Goal: Check status: Verify the current state of an ongoing process or item

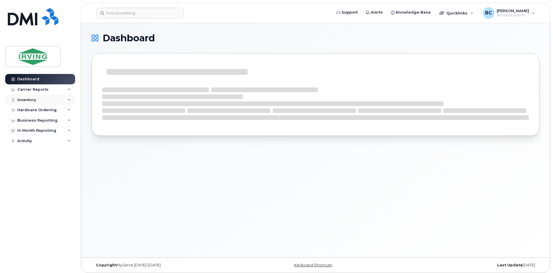
drag, startPoint x: 23, startPoint y: 100, endPoint x: 27, endPoint y: 104, distance: 4.9
click at [23, 100] on div "Inventory" at bounding box center [26, 100] width 19 height 5
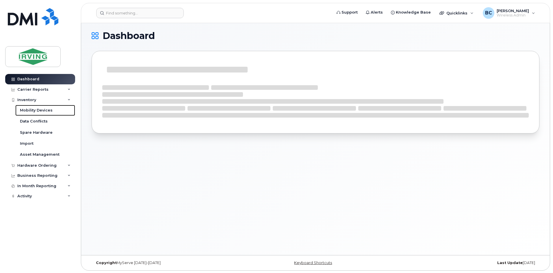
scroll to position [3, 0]
click at [34, 110] on div "Mobility Devices" at bounding box center [36, 110] width 33 height 5
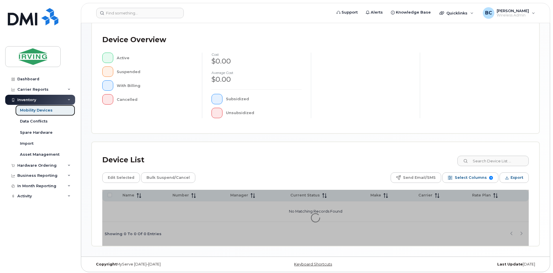
scroll to position [124, 0]
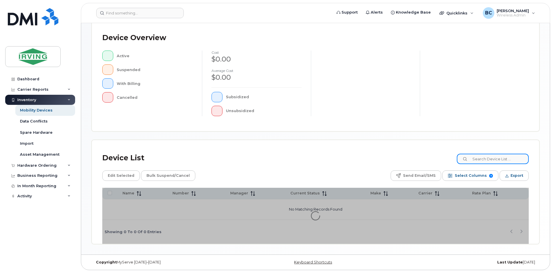
click at [494, 159] on input at bounding box center [493, 159] width 72 height 10
type input "5068744027"
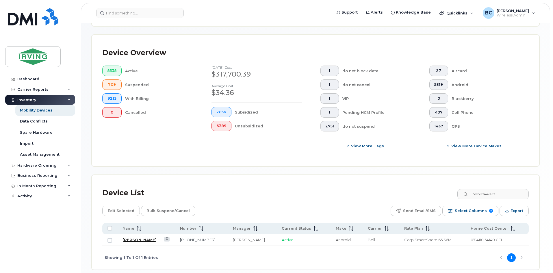
click at [145, 238] on link "Brandie Smith" at bounding box center [140, 240] width 34 height 5
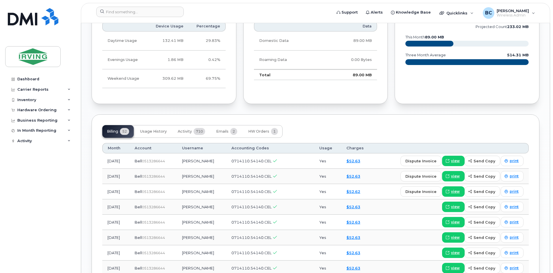
scroll to position [578, 0]
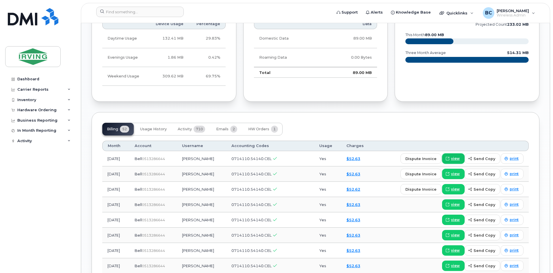
click at [455, 159] on span "view" at bounding box center [455, 158] width 9 height 5
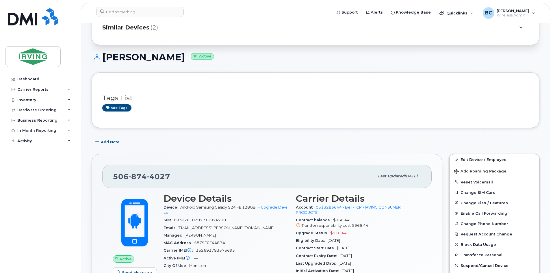
scroll to position [0, 0]
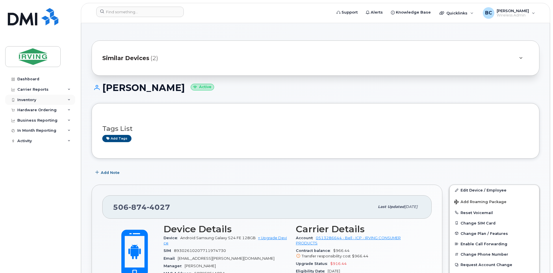
click at [29, 99] on div "Inventory" at bounding box center [26, 100] width 19 height 5
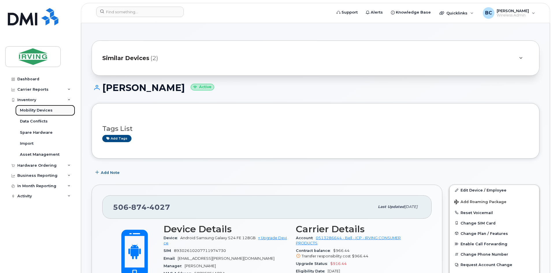
click at [33, 110] on div "Mobility Devices" at bounding box center [36, 110] width 33 height 5
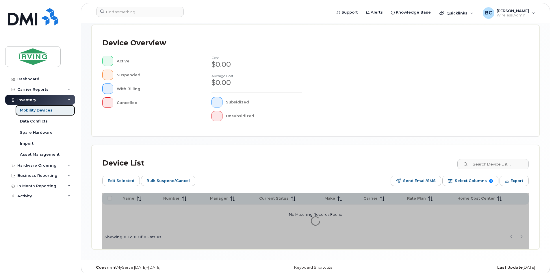
scroll to position [135, 0]
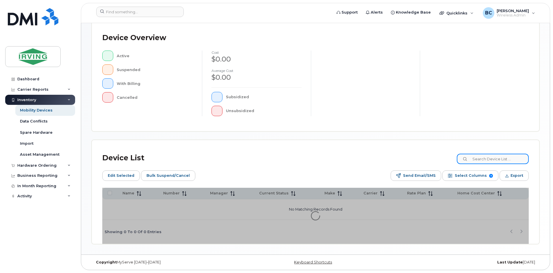
click at [478, 160] on input at bounding box center [493, 159] width 72 height 10
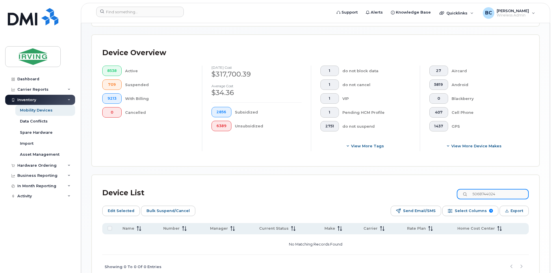
click at [504, 189] on input "5068744024" at bounding box center [493, 194] width 72 height 10
type input "5068744027"
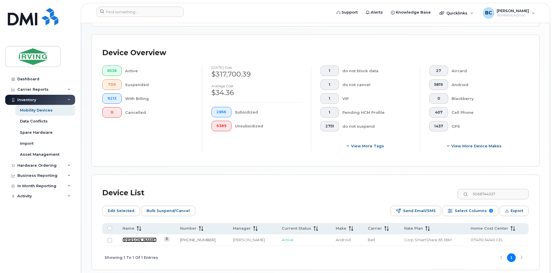
click at [134, 238] on link "Brandie Smith" at bounding box center [140, 240] width 34 height 5
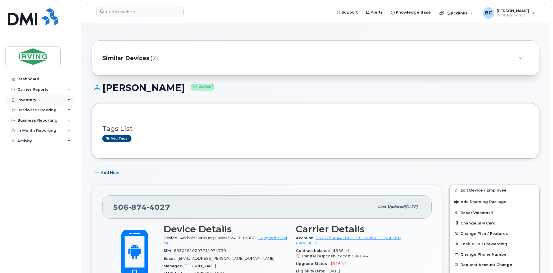
click at [31, 99] on div "Inventory" at bounding box center [26, 100] width 19 height 5
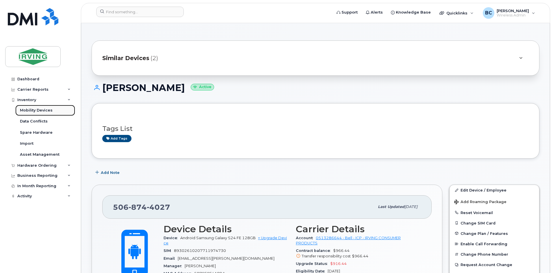
click at [36, 108] on div "Mobility Devices" at bounding box center [36, 110] width 33 height 5
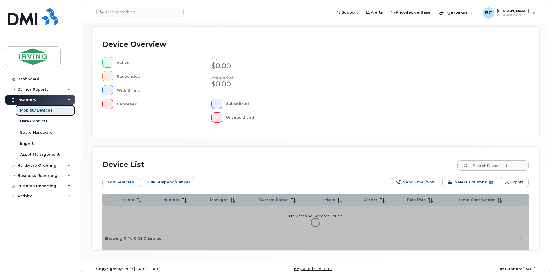
scroll to position [135, 0]
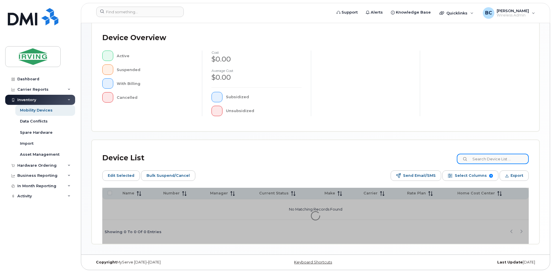
click at [483, 157] on input at bounding box center [493, 159] width 72 height 10
type input "Young"
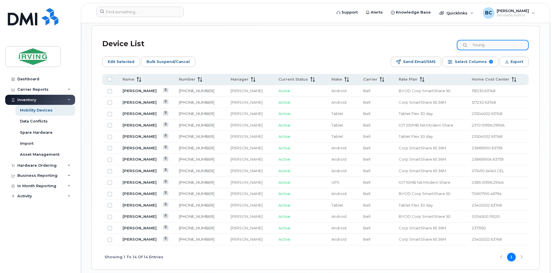
scroll to position [275, 0]
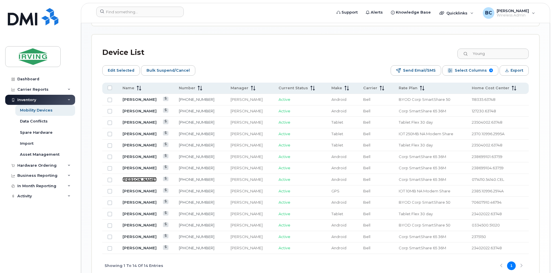
click at [135, 177] on link "[PERSON_NAME]" at bounding box center [140, 179] width 34 height 5
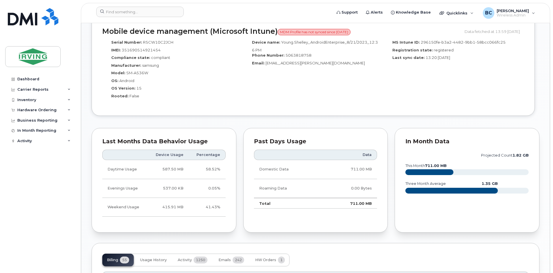
scroll to position [520, 0]
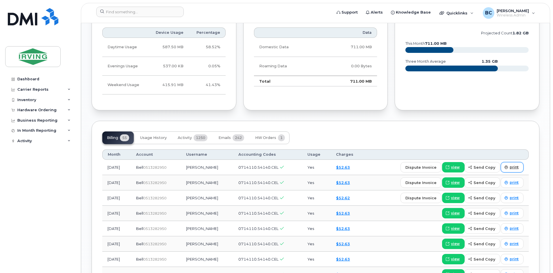
click at [513, 168] on span "print" at bounding box center [514, 167] width 9 height 5
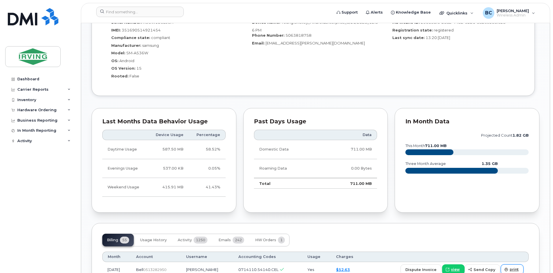
scroll to position [405, 0]
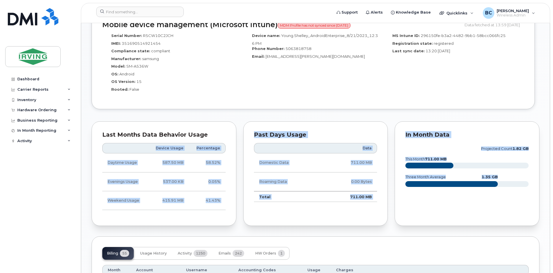
drag, startPoint x: 237, startPoint y: 123, endPoint x: 248, endPoint y: 231, distance: 108.3
click at [248, 231] on div "Tags List Add tags Add Note [PHONE_NUMBER] Last updated [DATE] Active Send Mess…" at bounding box center [316, 169] width 448 height 1040
click at [243, 229] on div "Past Days Usage Data Domestic Data 711.00 MB Roaming Data 0.00 Bytes Total 711.…" at bounding box center [316, 174] width 152 height 112
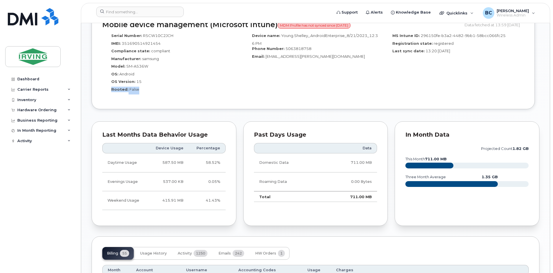
drag, startPoint x: 211, startPoint y: 111, endPoint x: 92, endPoint y: 112, distance: 119.1
click at [92, 112] on div "Mobile device management (Microsoft Intune) MDM Profile has not synced since [D…" at bounding box center [316, 64] width 448 height 110
click at [254, 122] on div "Past Days Usage Data Domestic Data 711.00 MB Roaming Data 0.00 Bytes Total 711.…" at bounding box center [315, 173] width 145 height 105
drag, startPoint x: 240, startPoint y: 123, endPoint x: 246, endPoint y: 215, distance: 92.1
click at [246, 215] on div "Past Days Usage Data Domestic Data 711.00 MB Roaming Data 0.00 Bytes Total 711.…" at bounding box center [316, 174] width 152 height 112
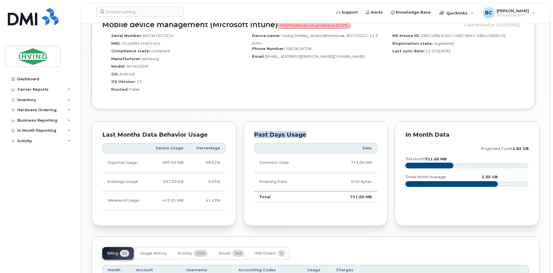
click at [242, 214] on div "Past Days Usage Data Domestic Data 711.00 MB Roaming Data 0.00 Bytes Total 711.…" at bounding box center [316, 174] width 152 height 112
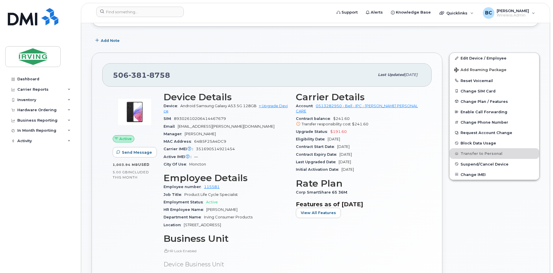
scroll to position [69, 0]
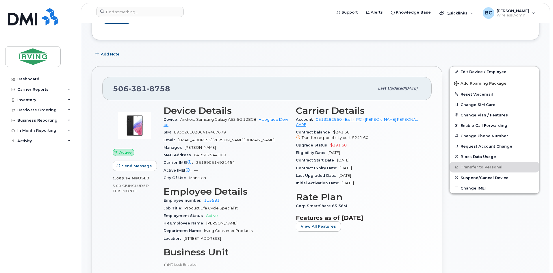
drag, startPoint x: 195, startPoint y: 147, endPoint x: 235, endPoint y: 151, distance: 40.3
click at [235, 148] on div "Manager [PERSON_NAME]" at bounding box center [226, 148] width 125 height 8
drag, startPoint x: 236, startPoint y: 159, endPoint x: 250, endPoint y: 179, distance: 24.3
click at [250, 179] on section "Device Details Device Android Samsung Galaxy A53 5G 128GB + Upgrade Device SIM …" at bounding box center [226, 144] width 125 height 77
click at [250, 179] on div "City Of Use [GEOGRAPHIC_DATA]" at bounding box center [226, 178] width 125 height 8
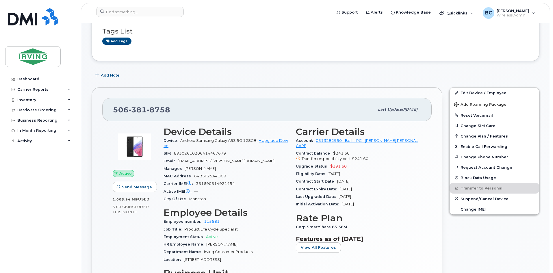
scroll to position [0, 0]
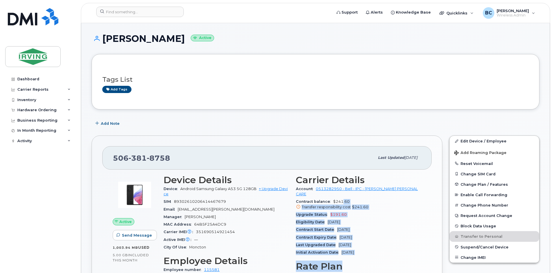
drag, startPoint x: 343, startPoint y: 197, endPoint x: 398, endPoint y: 260, distance: 83.2
click at [397, 260] on div "Carrier Details Account 0513282950 - Bell - IPC - [PERSON_NAME] PERSONAL CARE C…" at bounding box center [359, 270] width 132 height 198
drag, startPoint x: 398, startPoint y: 260, endPoint x: 389, endPoint y: 242, distance: 19.7
click at [397, 261] on h3 "Rate Plan" at bounding box center [358, 266] width 125 height 10
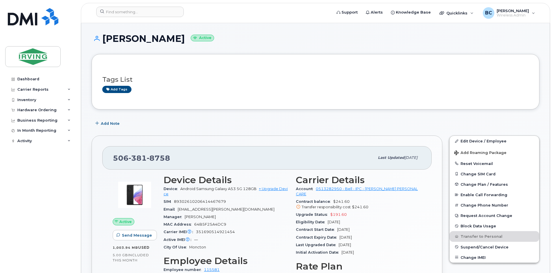
click at [250, 121] on div "Add Note" at bounding box center [316, 123] width 448 height 10
